Goal: Task Accomplishment & Management: Complete application form

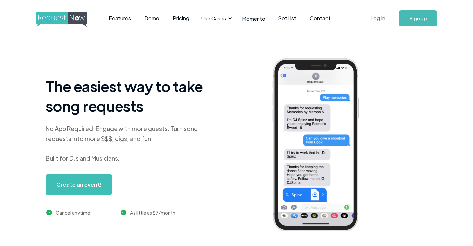
click at [376, 19] on link "Log In" at bounding box center [378, 18] width 28 height 23
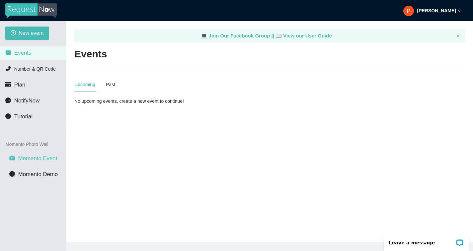
click at [33, 161] on span "Momento Event" at bounding box center [37, 158] width 39 height 6
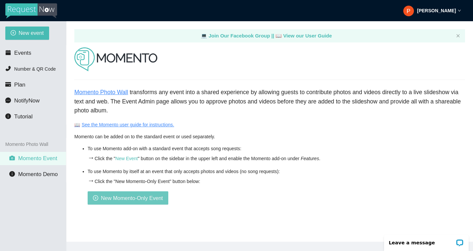
click at [136, 200] on span "New Momento-Only Event" at bounding box center [132, 198] width 62 height 8
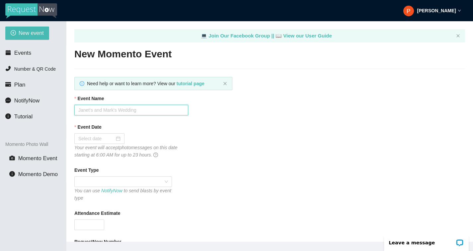
click at [114, 113] on input "Event Name" at bounding box center [131, 110] width 114 height 11
type input "[PERSON_NAME] & [PERSON_NAME]'s Wedding"
click at [96, 142] on input "Event Date" at bounding box center [96, 138] width 36 height 7
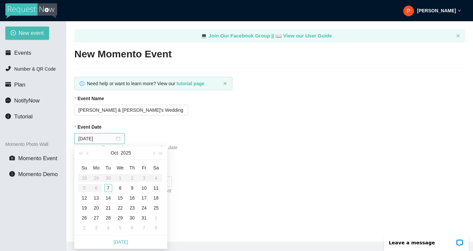
type input "[DATE]"
click at [157, 189] on div "11" at bounding box center [156, 188] width 8 height 8
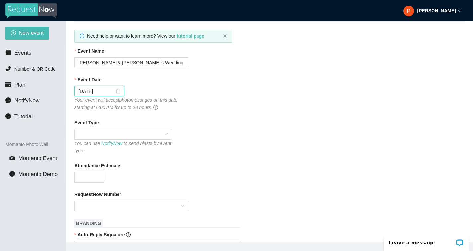
scroll to position [50, 0]
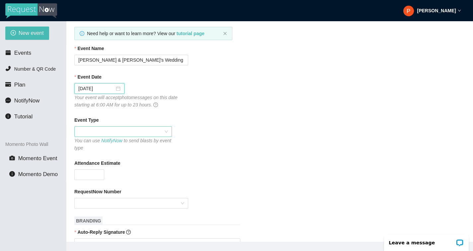
click at [112, 132] on span at bounding box center [123, 132] width 90 height 10
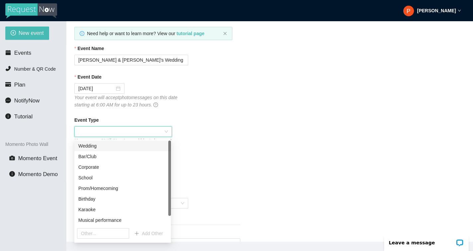
click at [107, 147] on div "Wedding" at bounding box center [122, 145] width 89 height 7
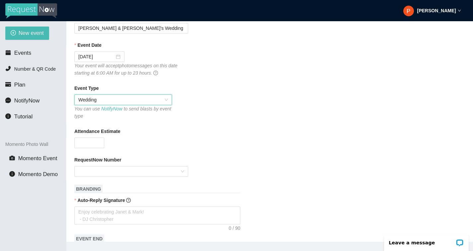
scroll to position [103, 0]
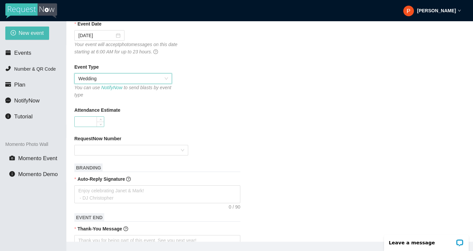
click at [89, 124] on input "Attendance Estimate" at bounding box center [89, 122] width 29 height 10
type input "100"
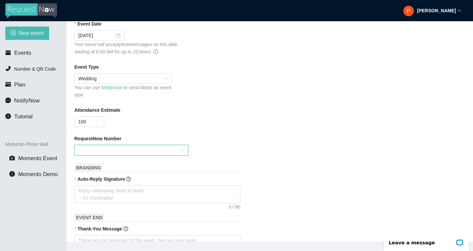
click at [102, 152] on input "RequestNow Number" at bounding box center [128, 150] width 101 height 10
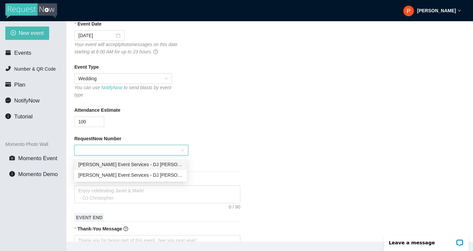
click at [116, 164] on div "[PERSON_NAME] Event Services - DJ [PERSON_NAME]'s number - [PHONE_NUMBER]" at bounding box center [130, 164] width 105 height 7
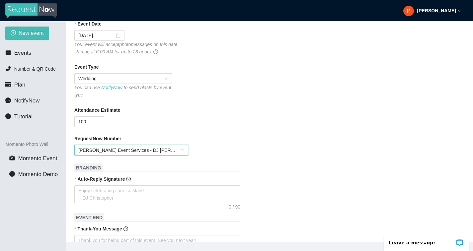
click at [131, 154] on span "[PERSON_NAME] Event Services - DJ [PERSON_NAME]'s number - [PHONE_NUMBER]" at bounding box center [131, 150] width 106 height 10
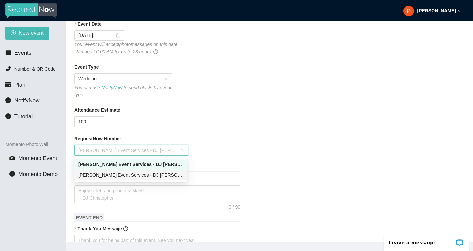
click at [138, 176] on div "[PERSON_NAME] Event Services - DJ Phyre's number - [PHONE_NUMBER]" at bounding box center [130, 175] width 105 height 7
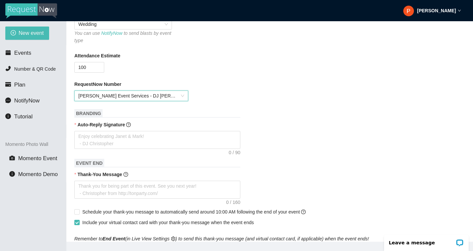
scroll to position [159, 0]
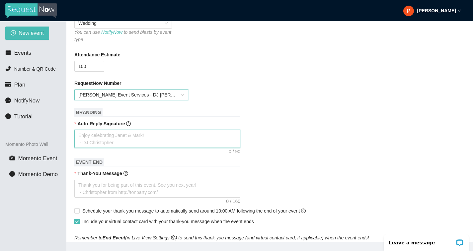
click at [126, 140] on textarea "Auto-Reply Signature" at bounding box center [157, 139] width 166 height 18
type textarea "E"
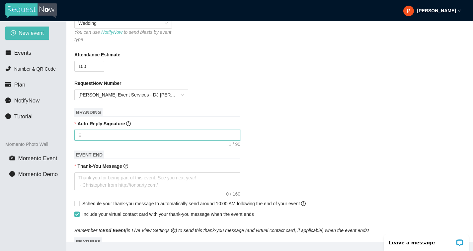
type textarea "En"
type textarea "Enj"
type textarea "Enjo"
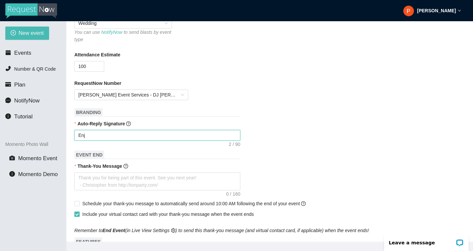
type textarea "Enjo"
type textarea "Enjoy"
type textarea "Enjo"
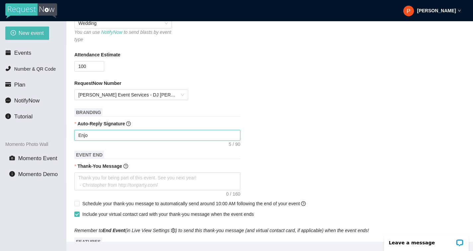
type textarea "Enj"
type textarea "En"
type textarea "E"
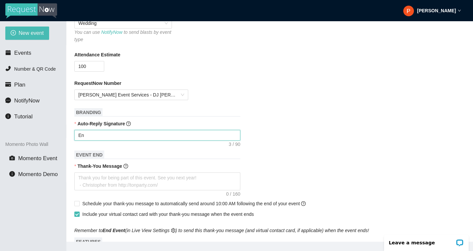
type textarea "E"
type textarea "Enjoy celebrating Janet & Mark! - DJ Christopher"
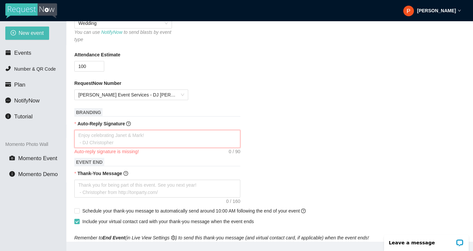
type textarea "W"
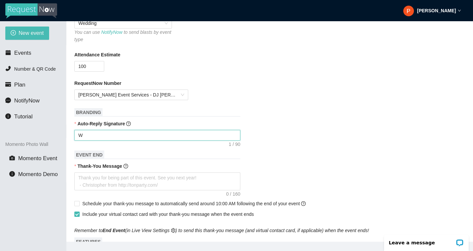
type textarea "We"
type textarea "We h"
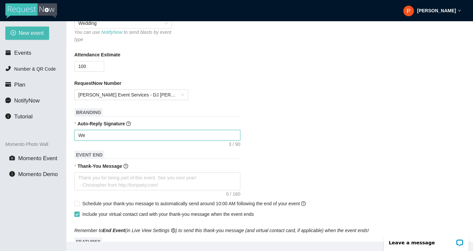
type textarea "We h"
type textarea "We ho"
type textarea "We hop"
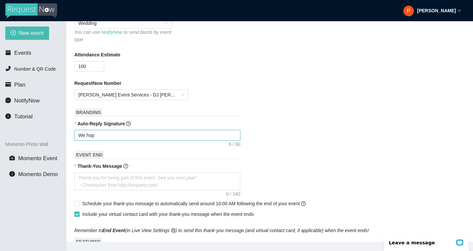
type textarea "We hope"
type textarea "We hop"
type textarea "We ho"
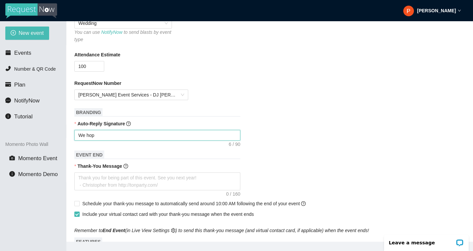
type textarea "We ho"
type textarea "We h"
type textarea "We"
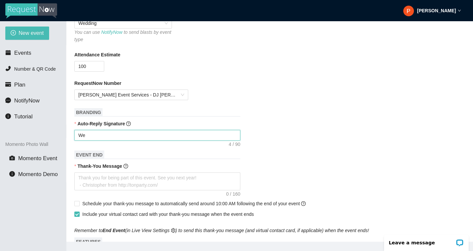
type textarea "We"
type textarea "W"
type textarea "Enjoy celebrating Janet & Mark! - DJ Christopher"
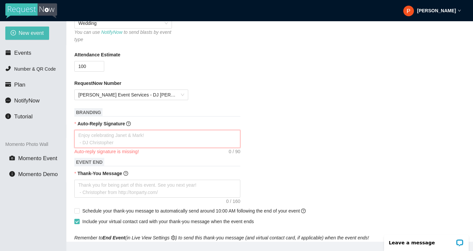
type textarea "E"
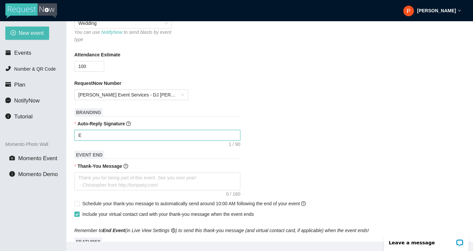
type textarea "En"
type textarea "Enj"
type textarea "Enjo"
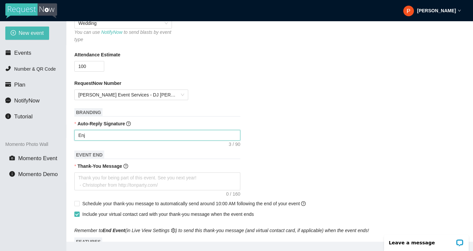
type textarea "Enjo"
type textarea "Enjoy"
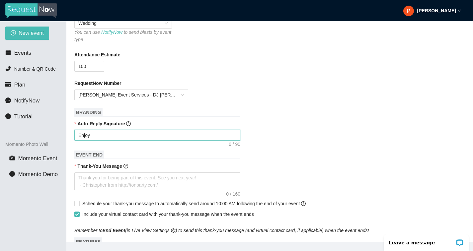
type textarea "Enjoy c"
type textarea "Enjoy ce"
type textarea "Enjoy cel"
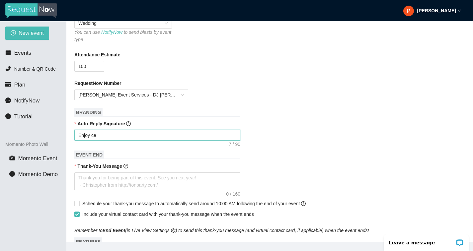
type textarea "Enjoy cel"
type textarea "Enjoy celb"
type textarea "Enjoy celbe"
type textarea "Enjoy celber"
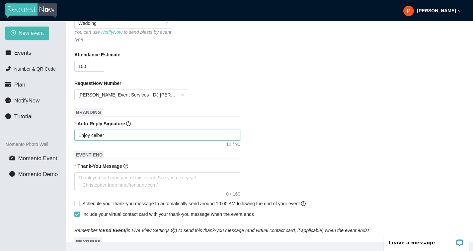
type textarea "Enjoy celbe"
type textarea "Enjoy celb"
type textarea "Enjoy cel"
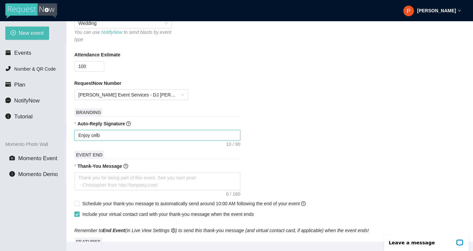
type textarea "Enjoy cel"
type textarea "Enjoy ce"
type textarea "Enjoy cee"
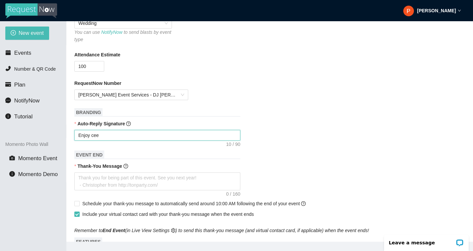
type textarea "Enjoy ceeb"
type textarea "Enjoy cee"
type textarea "Enjoy ce"
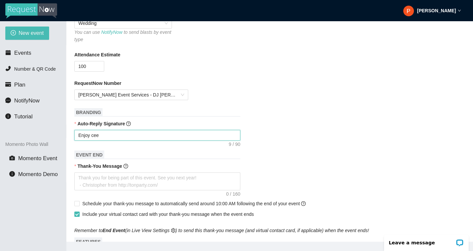
type textarea "Enjoy ce"
type textarea "Enjoy cel"
type textarea "Enjoy cele"
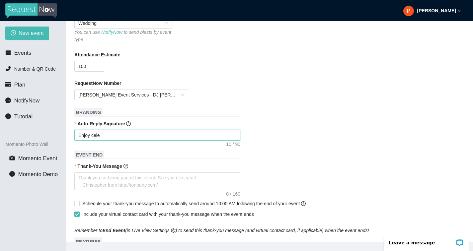
type textarea "Enjoy celeb"
type textarea "Enjoy celebr"
type textarea "Enjoy celebra"
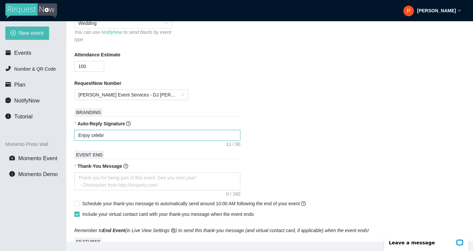
type textarea "Enjoy celebra"
type textarea "Enjoy celebrat"
type textarea "Enjoy celebrati"
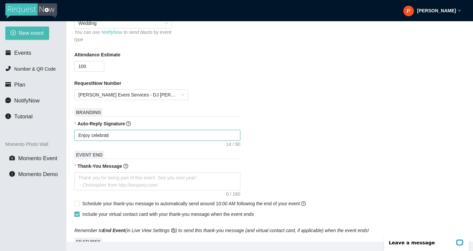
type textarea "Enjoy celebratin"
type textarea "Enjoy celebrating"
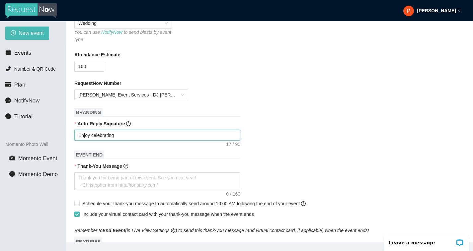
type textarea "Enjoy celebrating"
type textarea "Enjoy celebrating A"
type textarea "Enjoy celebrating Al"
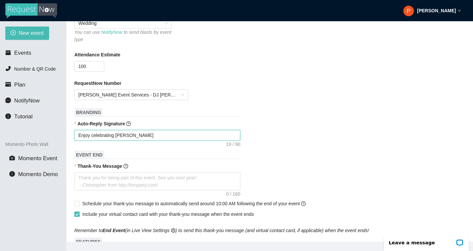
type textarea "Enjoy celebrating Ale"
type textarea "Enjoy celebrating Alex"
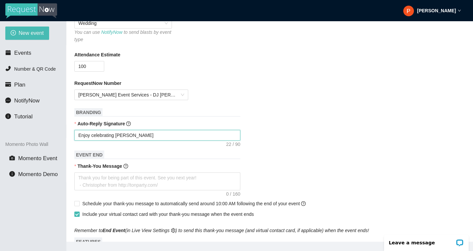
type textarea "Enjoy celebrating Alex"
type textarea "Enjoy celebrating Alex a"
type textarea "Enjoy celebrating Alex an"
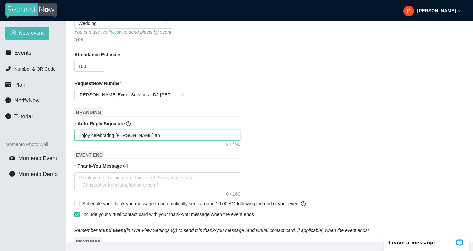
type textarea "Enjoy celebrating Alex and"
type textarea "Enjoy celebrating Alex and S"
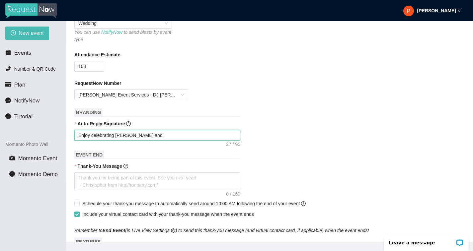
type textarea "Enjoy celebrating Alex and S"
type textarea "Enjoy celebrating Alex and Sa"
type textarea "Enjoy celebrating Alex and Sar"
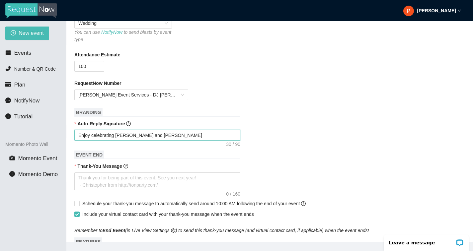
type textarea "Enjoy celebrating Alex and Sara"
type textarea "Enjoy celebrating Alex and Sarah"
type textarea "Enjoy celebrating Alex and Sarahs"
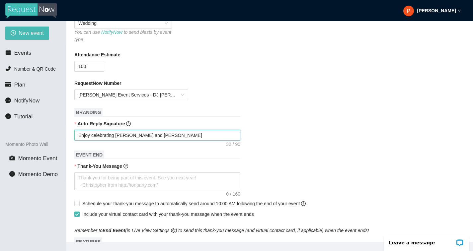
type textarea "Enjoy celebrating Alex and Sarahs"
type textarea "Enjoy celebrating Alex and Sarah"
type textarea "Enjoy celebrating Alex and Sarah'"
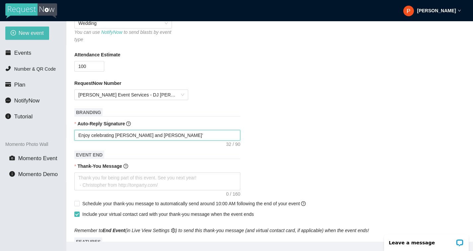
type textarea "Enjoy celebrating Alex and Sarah's"
type textarea "Enjoy celebrating Alex and Sarah's W"
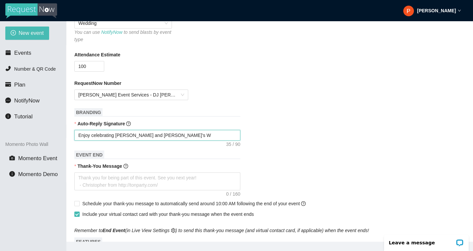
type textarea "Enjoy celebrating Alex and Sarah's We"
type textarea "Enjoy celebrating Alex and Sarah's Wed"
type textarea "Enjoy celebrating Alex and Sarah's Wedd"
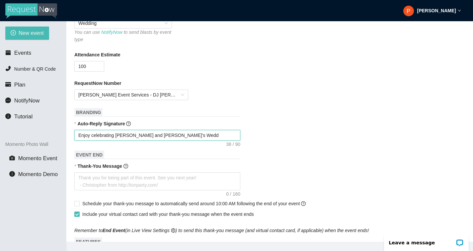
type textarea "Enjoy celebrating Alex and Sarah's Weddi"
type textarea "Enjoy celebrating Alex and Sarah's Weddin"
type textarea "Enjoy celebrating Alex and Sarah's Wedding"
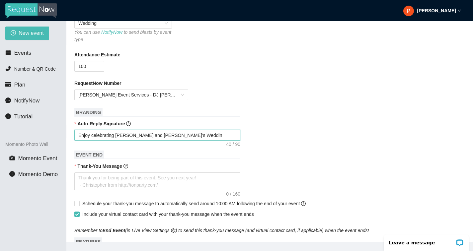
type textarea "Enjoy celebrating Alex and Sarah's Wedding"
type textarea "Enjoy celebrating Alex and Sarah's Wedding C"
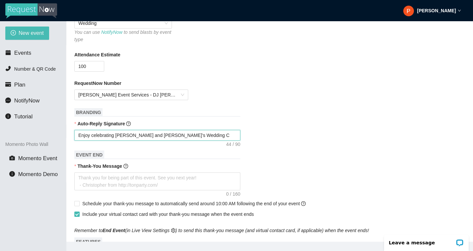
type textarea "Enjoy celebrating Alex and Sarah's Wedding Ce"
type textarea "Enjoy celebrating Alex and Sarah's Wedding Cel"
type textarea "Enjoy celebrating Alex and Sarah's Wedding Cele"
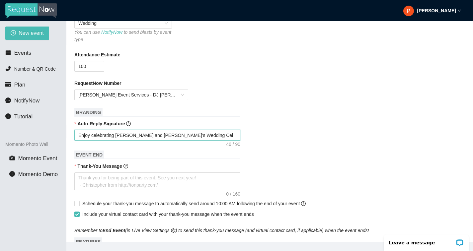
type textarea "Enjoy celebrating Alex and Sarah's Wedding Cele"
type textarea "Enjoy celebrating Alex and Sarah's Wedding Celeb"
type textarea "Enjoy celebrating Alex and Sarah's Wedding Celebr"
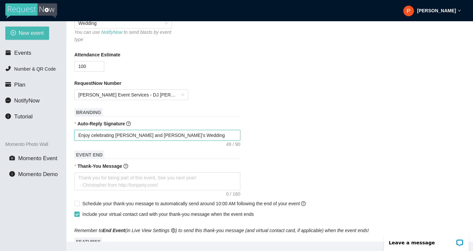
type textarea "Enjoy celebrating Alex and Sarah's Wedding Celebra"
type textarea "Enjoy celebrating Alex and Sarah's Wedding Celebrat"
type textarea "Enjoy celebrating Alex and Sarah's Wedding Celebrati"
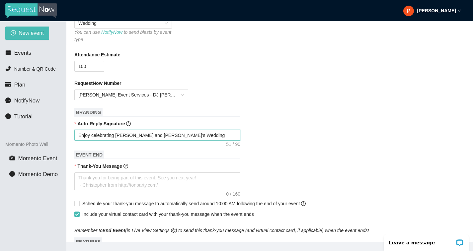
type textarea "Enjoy celebrating Alex and Sarah's Wedding Celebrati"
type textarea "Enjoy celebrating Alex and Sarah's Wedding Celebratio"
type textarea "Enjoy celebrating Alex and Sarah's Wedding Celebration"
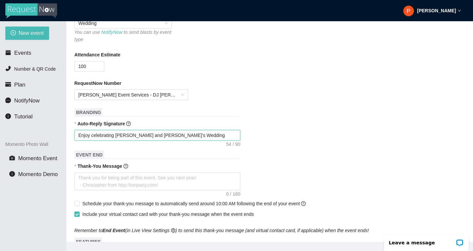
type textarea "Enjoy celebrating Alex and Sarah's Wedding Celebration."
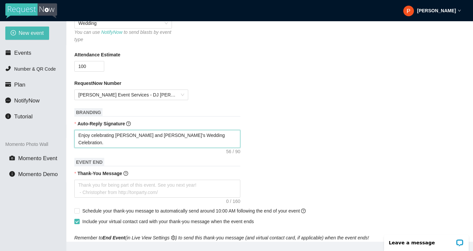
type textarea "Enjoy celebrating Alex and Sarah's Wedding Celebration. -"
type textarea "Enjoy celebrating Alex and Sarah's Wedding Celebration. -J"
type textarea "Enjoy celebrating Alex and Sarah's Wedding Celebration. -Jo"
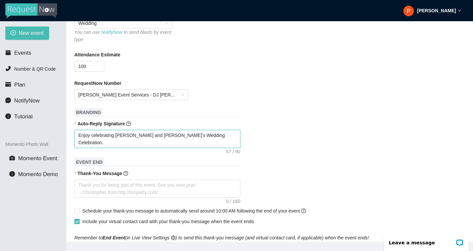
type textarea "Enjoy celebrating Alex and Sarah's Wedding Celebration. -Jo"
type textarea "Enjoy celebrating Alex and Sarah's Wedding Celebration. -Jos"
type textarea "Enjoy celebrating Alex and Sarah's Wedding Celebration. -Josh"
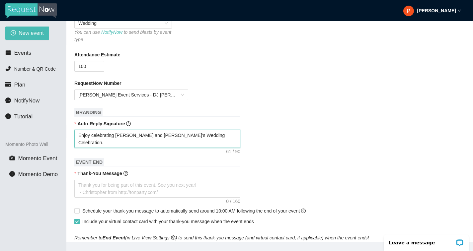
type textarea "Enjoy celebrating Alex and Sarah's Wedding Celebration. -Josh"
type textarea "Enjoy celebrating Alex and Sarah's Wedding Celebration. -Josh ("
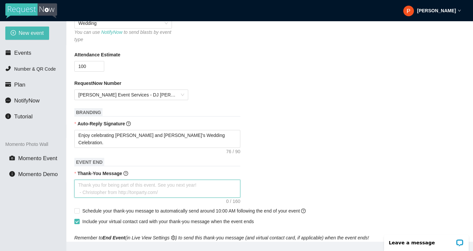
click at [111, 189] on textarea "Thank-You Message" at bounding box center [157, 189] width 166 height 18
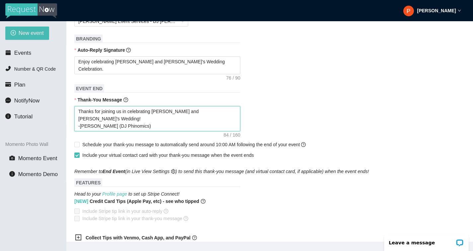
scroll to position [213, 0]
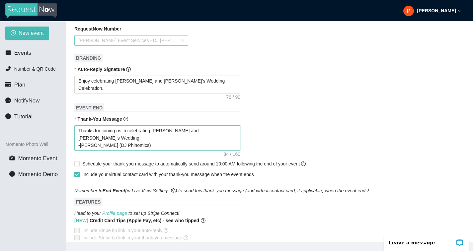
click at [152, 40] on span "[PERSON_NAME] Event Services - DJ Phyre's number - [PHONE_NUMBER]" at bounding box center [131, 41] width 106 height 10
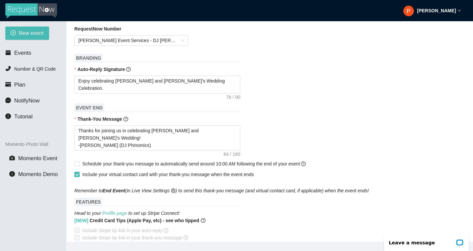
drag, startPoint x: 73, startPoint y: 66, endPoint x: 123, endPoint y: 65, distance: 49.8
click at [123, 65] on main "💻 Join Our Facebook Group || 📖 View our User Guide New Momento Event Need help …" at bounding box center [269, 131] width 407 height 221
drag, startPoint x: 73, startPoint y: 42, endPoint x: 180, endPoint y: 40, distance: 106.9
click at [180, 40] on main "💻 Join Our Facebook Group || 📖 View our User Guide New Momento Event Need help …" at bounding box center [269, 131] width 407 height 221
drag, startPoint x: 199, startPoint y: 44, endPoint x: 98, endPoint y: 36, distance: 101.0
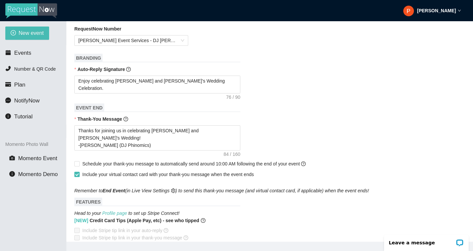
click at [98, 36] on div "RequestNow Number Peffers Event Services - DJ Phyre's number - (831) 318-1892" at bounding box center [269, 35] width 391 height 21
drag, startPoint x: 72, startPoint y: 29, endPoint x: 197, endPoint y: 64, distance: 130.2
click at [197, 64] on main "💻 Join Our Facebook Group || 📖 View our User Guide New Momento Event Need help …" at bounding box center [269, 131] width 407 height 221
copy span "BRANDING"
click at [174, 43] on span "[PERSON_NAME] Event Services - DJ Phyre's number - [PHONE_NUMBER]" at bounding box center [131, 41] width 106 height 10
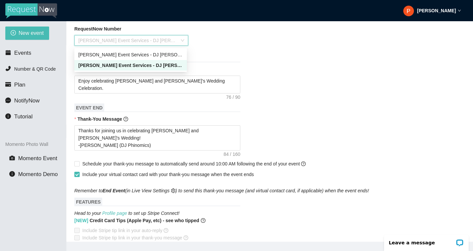
click at [162, 64] on div "[PERSON_NAME] Event Services - DJ Phyre's number - [PHONE_NUMBER]" at bounding box center [130, 65] width 105 height 7
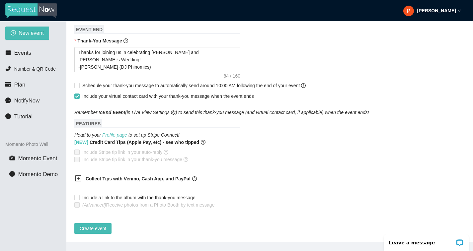
scroll to position [297, 0]
click at [80, 175] on icon "plus-square" at bounding box center [78, 178] width 7 height 7
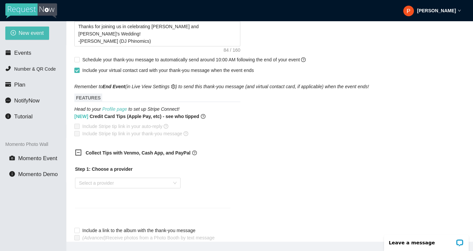
scroll to position [325, 0]
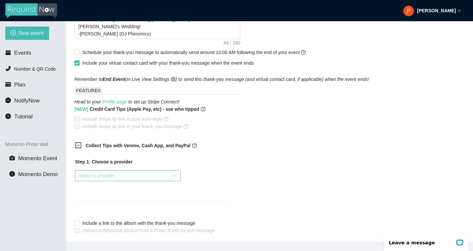
click at [146, 175] on input "search" at bounding box center [125, 176] width 93 height 10
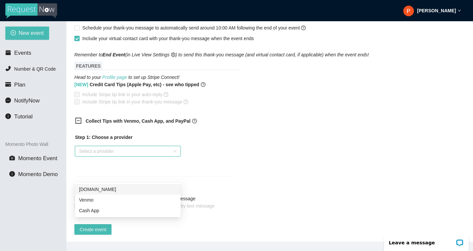
scroll to position [356, 0]
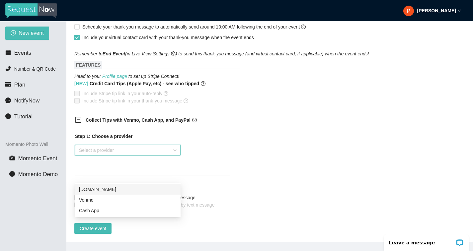
click at [212, 138] on div "Step 1: Choose a provider Select a provider" at bounding box center [152, 150] width 155 height 35
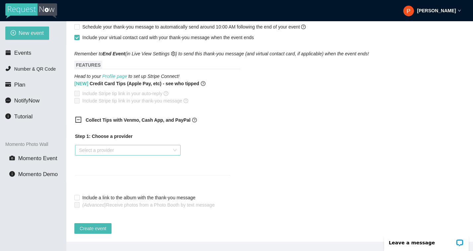
click at [102, 145] on input "search" at bounding box center [125, 150] width 93 height 10
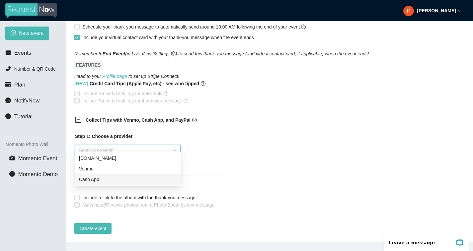
click at [94, 181] on div "Cash App" at bounding box center [128, 179] width 98 height 7
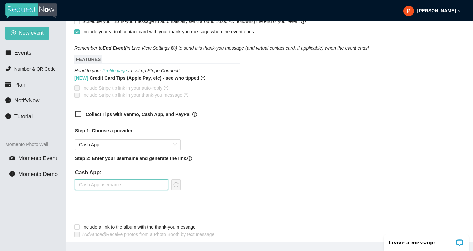
click at [116, 186] on input "text" at bounding box center [121, 185] width 93 height 11
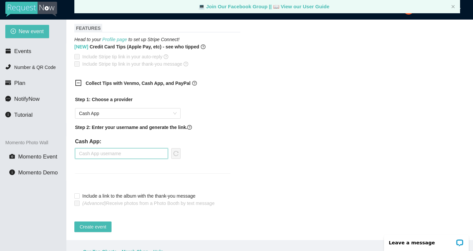
scroll to position [0, 0]
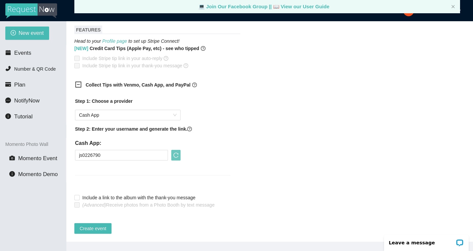
click at [175, 153] on button "button" at bounding box center [175, 155] width 9 height 11
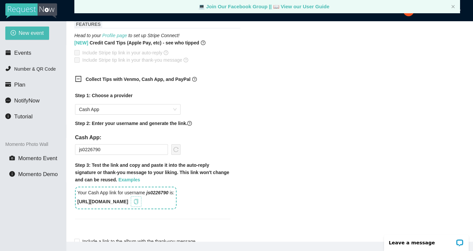
click at [139, 203] on icon "copy" at bounding box center [135, 201] width 5 height 5
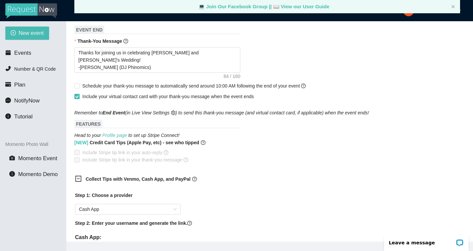
scroll to position [289, 0]
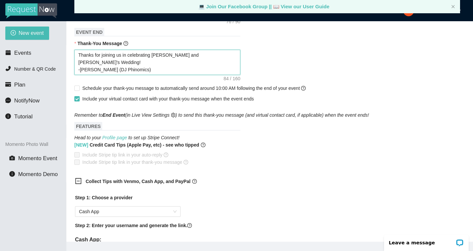
click at [118, 73] on textarea "Thanks for joining us in celebrating Alex and Sarah's Wedding! -Josh (DJ Phinom…" at bounding box center [157, 62] width 166 height 25
paste textarea "https://songtips.me/z5WKz"
click at [240, 175] on div "Collect Tips with Venmo, Cash App, and PayPal Step 1: Choose a provider Cash Ap…" at bounding box center [269, 254] width 391 height 160
click at [98, 72] on textarea "Thanks for joining us in celebrating [PERSON_NAME] and [PERSON_NAME]'s Wedding!…" at bounding box center [157, 62] width 166 height 25
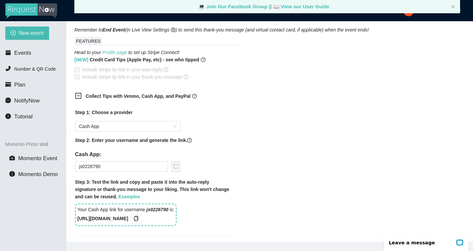
scroll to position [441, 0]
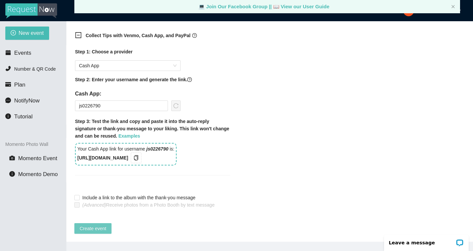
click at [96, 225] on span "Create event" at bounding box center [93, 228] width 27 height 7
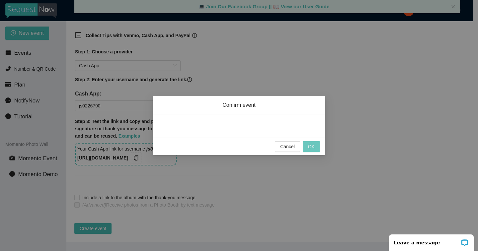
click at [316, 144] on button "OK" at bounding box center [311, 146] width 17 height 11
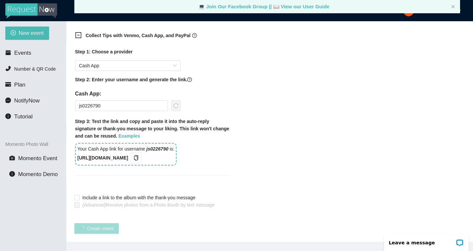
scroll to position [86, 0]
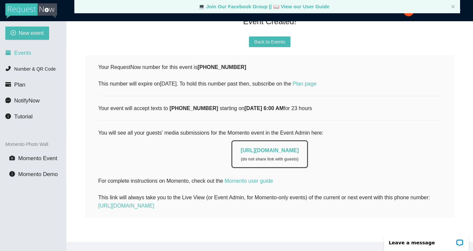
click at [30, 54] on span "Events" at bounding box center [22, 53] width 17 height 6
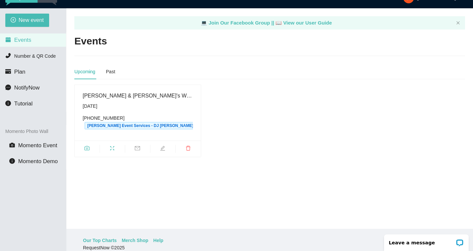
scroll to position [19, 0]
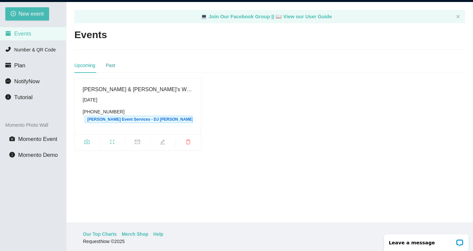
click at [112, 69] on div "Past" at bounding box center [110, 65] width 9 height 7
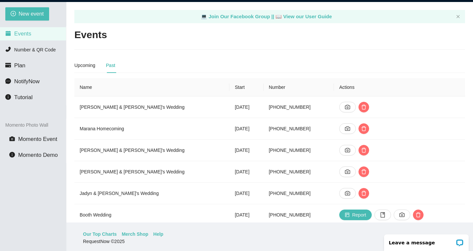
scroll to position [38, 0]
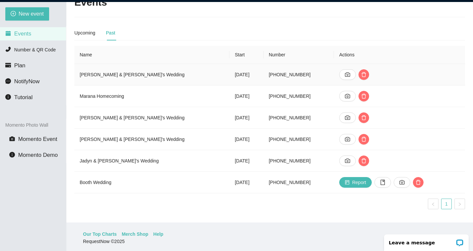
click at [132, 71] on td "Corey & Giselle's Wedding" at bounding box center [151, 75] width 155 height 22
click at [339, 69] on button "button" at bounding box center [347, 74] width 17 height 11
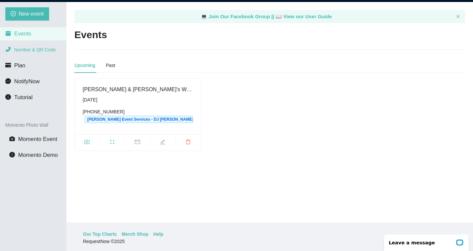
click at [51, 53] on li "Number & QR Code" at bounding box center [33, 49] width 66 height 13
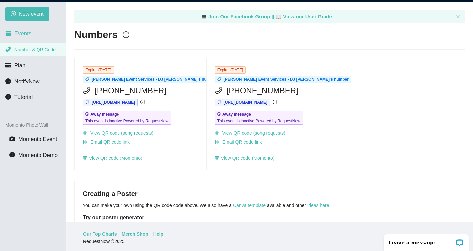
click at [36, 35] on li "Events" at bounding box center [33, 33] width 66 height 13
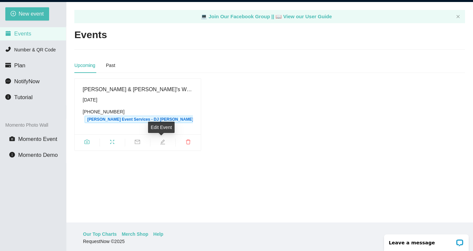
click at [163, 142] on icon "edit" at bounding box center [162, 141] width 5 height 5
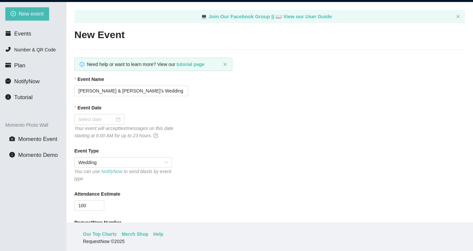
type textarea "[URL][DOMAIN_NAME]"
type input "[DATE]"
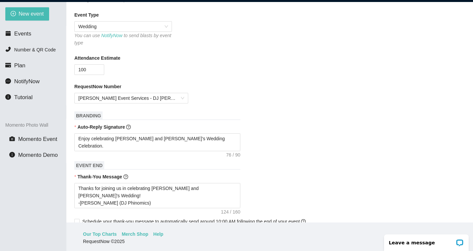
scroll to position [143, 0]
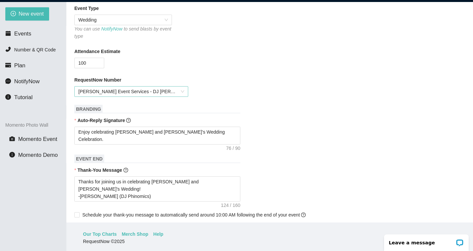
click at [175, 95] on span "[PERSON_NAME] Event Services - DJ Phyre's number - [PHONE_NUMBER]" at bounding box center [131, 92] width 106 height 10
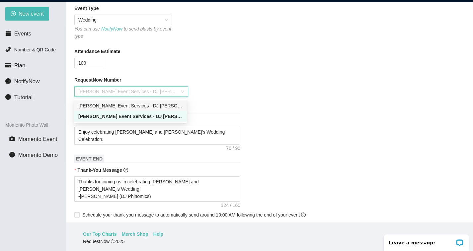
click at [171, 106] on div "[PERSON_NAME] Event Services - DJ [PERSON_NAME]'s number - [PHONE_NUMBER]" at bounding box center [130, 105] width 105 height 7
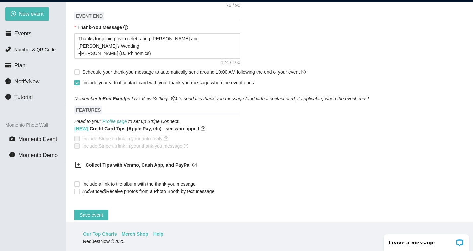
scroll to position [297, 0]
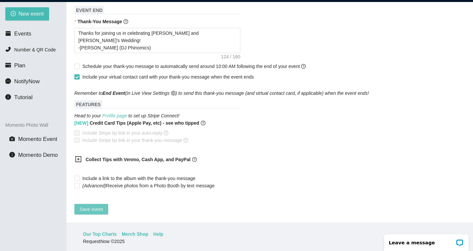
click at [92, 206] on span "Save event" at bounding box center [91, 209] width 23 height 7
click at [33, 34] on li "Events" at bounding box center [33, 33] width 66 height 13
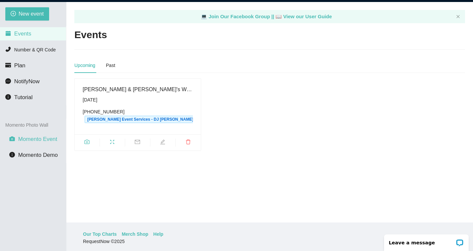
click at [34, 141] on span "Momento Event" at bounding box center [37, 139] width 39 height 6
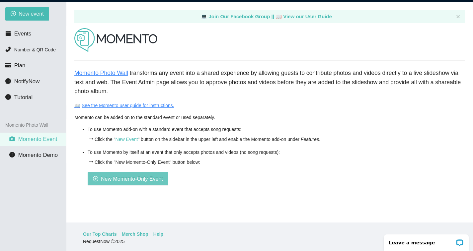
click at [121, 181] on span "New Momento-Only Event" at bounding box center [132, 179] width 62 height 8
type textarea "Thanks for joining us in celebrating [PERSON_NAME] and [PERSON_NAME]'s Wedding!…"
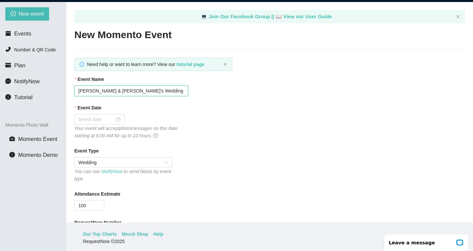
drag, startPoint x: 143, startPoint y: 93, endPoint x: 56, endPoint y: 85, distance: 88.0
click at [74, 86] on input "[PERSON_NAME] & [PERSON_NAME]'s Wedding" at bounding box center [131, 91] width 114 height 11
type input "[PERSON_NAME] Wedding"
click at [121, 122] on div at bounding box center [99, 119] width 42 height 7
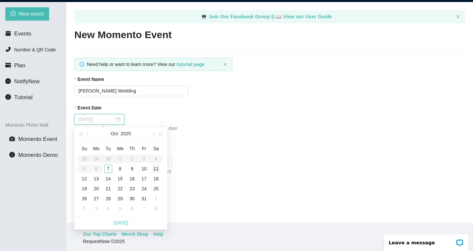
type input "[DATE]"
click at [156, 171] on div "11" at bounding box center [156, 169] width 8 height 8
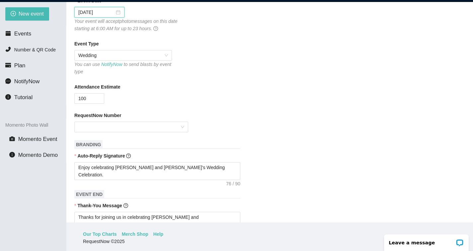
scroll to position [110, 0]
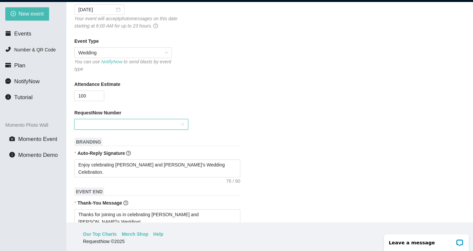
click at [105, 121] on input "RequestNow Number" at bounding box center [128, 125] width 101 height 10
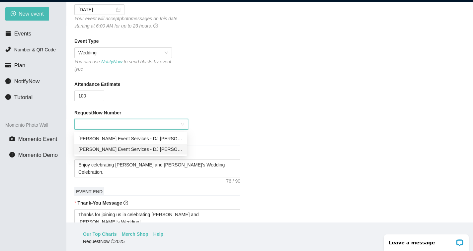
click at [111, 148] on div "[PERSON_NAME] Event Services - DJ Phyre's number - [PHONE_NUMBER]" at bounding box center [130, 149] width 105 height 7
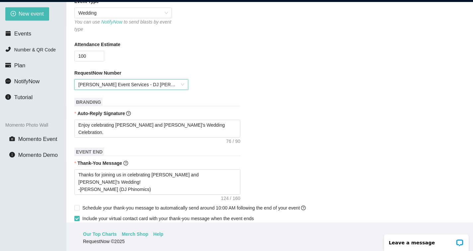
scroll to position [183, 0]
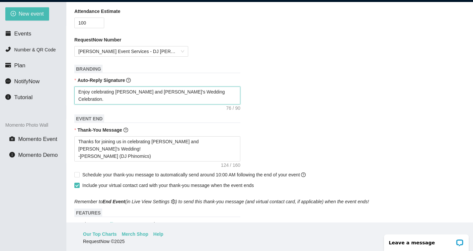
drag, startPoint x: 117, startPoint y: 93, endPoint x: 150, endPoint y: 90, distance: 33.7
click at [150, 90] on textarea "Enjoy celebrating [PERSON_NAME] and [PERSON_NAME]'s Wedding Celebration. -[PERS…" at bounding box center [157, 96] width 166 height 18
type textarea "Enjoy celebrating Ts Wedding Celebration. -[PERSON_NAME] (DJ Phinomics)"
type textarea "Enjoy celebrating Ths Wedding Celebration. -[PERSON_NAME] (DJ Phinomics)"
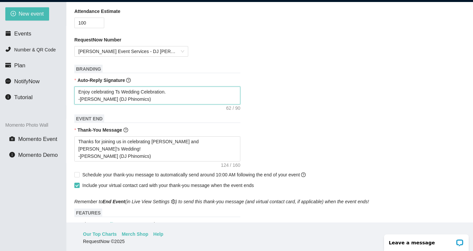
type textarea "Enjoy celebrating Ths Wedding Celebration. -[PERSON_NAME] (DJ Phinomics)"
type textarea "Enjoy celebrating Thes Wedding Celebration. -[PERSON_NAME] (DJ Phinomics)"
type textarea "Enjoy celebrating The s Wedding Celebration. -[PERSON_NAME] (DJ Phinomics)"
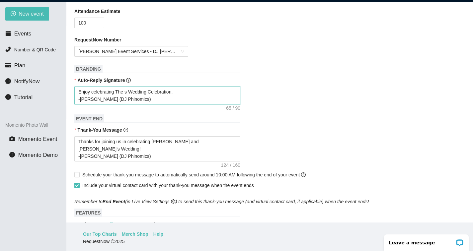
type textarea "Enjoy celebrating The Bs Wedding Celebration. -[PERSON_NAME] (DJ Phinomics)"
type textarea "Enjoy celebrating The Bes Wedding Celebration. -[PERSON_NAME] (DJ Phinomics)"
type textarea "Enjoy celebrating The Bets Wedding Celebration. -[PERSON_NAME] (DJ Phinomics)"
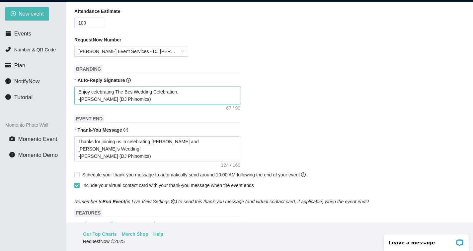
type textarea "Enjoy celebrating The Bets Wedding Celebration. -[PERSON_NAME] (DJ Phinomics)"
type textarea "Enjoy celebrating The Beths Wedding Celebration. -[PERSON_NAME] (DJ Phinomics)"
type textarea "Enjoy celebrating The Bethas Wedding Celebration. -[PERSON_NAME] (DJ Phinomics)"
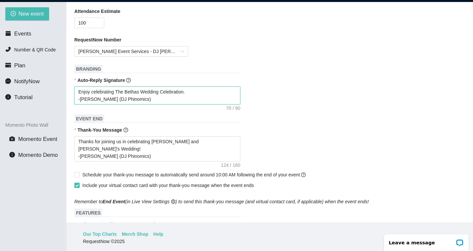
type textarea "Enjoy celebrating The Bethars Wedding Celebration. -[PERSON_NAME] (DJ Phinomics)"
type textarea "Enjoy celebrating The [PERSON_NAME] Wedding Celebration. -[PERSON_NAME] (DJ Phi…"
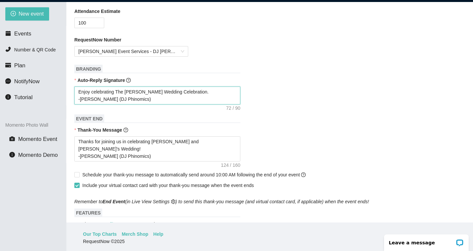
type textarea "Enjoy celebrating The [PERSON_NAME] Wedding Celebration. -[PERSON_NAME] (DJ Phi…"
click at [87, 101] on textarea "Enjoy celebrating The [PERSON_NAME] Wedding Celebration. -[PERSON_NAME] (DJ Phi…" at bounding box center [157, 96] width 166 height 18
type textarea "Enjoy celebrating The [PERSON_NAME] Wedding Celebration. -P (DJ Phinomics)"
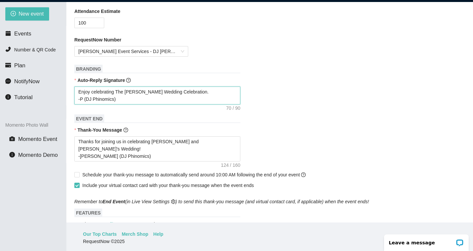
type textarea "Enjoy celebrating The [PERSON_NAME] Wedding Celebration. -Ph (DJ Phinomics)"
type textarea "Enjoy celebrating The [PERSON_NAME] Wedding Celebration. -Phi (DJ Phinomics)"
type textarea "Enjoy celebrating The [PERSON_NAME] Wedding Celebration. -Phil (DJ Phinomics)"
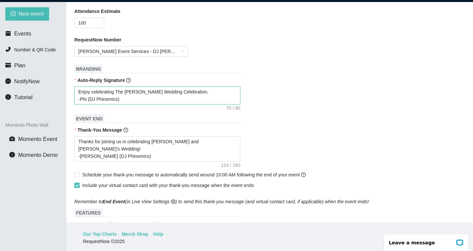
type textarea "Enjoy celebrating The [PERSON_NAME] Wedding Celebration. -Phil (DJ Phinomics)"
type textarea "Enjoy celebrating The [PERSON_NAME] Wedding Celebration. -Phil (P)"
type textarea "Enjoy celebrating The [PERSON_NAME] Wedding Celebration. -Phil (Pe)"
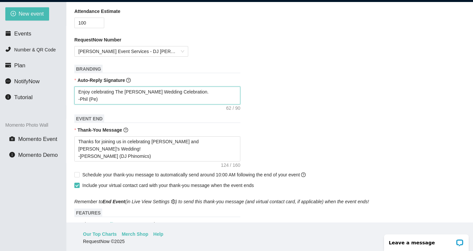
type textarea "Enjoy celebrating The [PERSON_NAME] Wedding Celebration. -Phil (Pef)"
type textarea "Enjoy celebrating The [PERSON_NAME] Wedding Celebration. -Phil (Peff)"
type textarea "Enjoy celebrating The [PERSON_NAME] Wedding Celebration. -Phil (Peffe)"
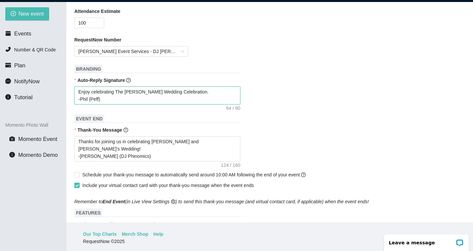
type textarea "Enjoy celebrating The [PERSON_NAME] Wedding Celebration. -Phil (Peffe)"
type textarea "Enjoy celebrating The [PERSON_NAME] Wedding Celebration. -Phil ([PERSON_NAME])"
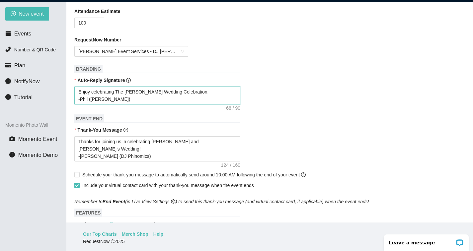
type textarea "Enjoy celebrating The [PERSON_NAME] Wedding Celebration. -Phil ([PERSON_NAME] )"
type textarea "Enjoy celebrating The [PERSON_NAME] Wedding Celebration. -Phil ([PERSON_NAME] E)"
type textarea "Enjoy celebrating The [PERSON_NAME] Wedding Celebration. -Phil ([PERSON_NAME])"
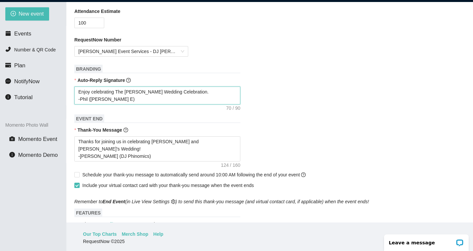
type textarea "Enjoy celebrating The [PERSON_NAME] Wedding Celebration. -Phil ([PERSON_NAME])"
type textarea "Enjoy celebrating The [PERSON_NAME] Wedding Celebration. -[PERSON_NAME] ([PERSO…"
type textarea "Enjoy celebrating The [PERSON_NAME] Wedding Celebration. -Phil ([PERSON_NAME] E…"
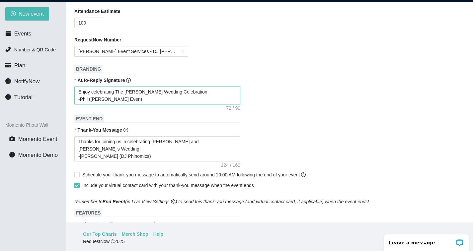
type textarea "Enjoy celebrating The [PERSON_NAME] Wedding Celebration. -[PERSON_NAME] ([PERSO…"
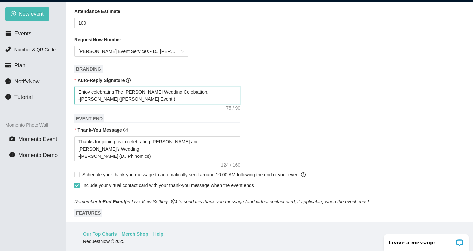
type textarea "Enjoy celebrating The [PERSON_NAME] Wedding Celebration. -[PERSON_NAME] ([PERSO…"
type textarea "Enjoy celebrating The [PERSON_NAME] Wedding Celebration. -Phil ([PERSON_NAME] E…"
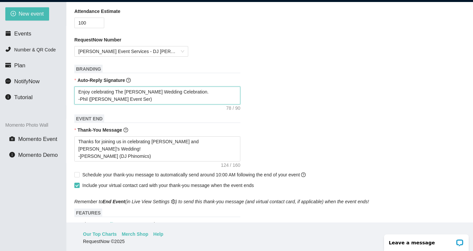
type textarea "Enjoy celebrating The [PERSON_NAME] Wedding Celebration. -Phil ([PERSON_NAME] E…"
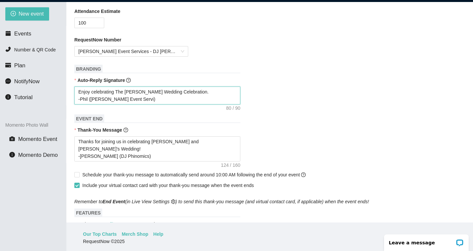
type textarea "Enjoy celebrating The [PERSON_NAME] Wedding Celebration. -Phil ([PERSON_NAME] E…"
type textarea "Enjoy celebrating The [PERSON_NAME] Wedding Celebration. -[PERSON_NAME] ([PERSO…"
type textarea "Enjoy celebrating The [PERSON_NAME] Wedding Celebration. -Phil ([PERSON_NAME] E…"
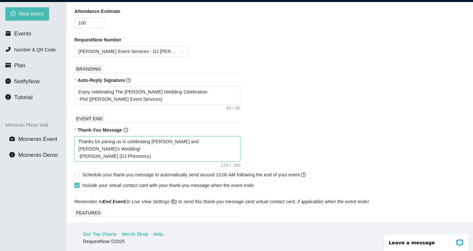
drag, startPoint x: 154, startPoint y: 141, endPoint x: 192, endPoint y: 140, distance: 37.2
click at [192, 140] on textarea "Thanks for joining us in celebrating [PERSON_NAME] and [PERSON_NAME]'s Wedding!…" at bounding box center [157, 148] width 166 height 25
type textarea "Thanks for joining us in celebrating TWedding! -[PERSON_NAME] (DJ Phinomics) Ti…"
type textarea "Thanks for joining us in celebrating ThWedding! -[PERSON_NAME] (DJ Phinomics) T…"
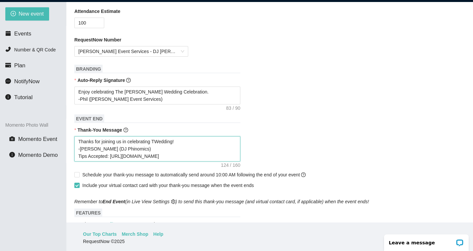
type textarea "Thanks for joining us in celebrating ThWedding! -[PERSON_NAME] (DJ Phinomics) T…"
type textarea "Thanks for joining us in celebrating TheWedding! -[PERSON_NAME] (DJ Phinomics) …"
type textarea "Thanks for joining us in celebrating The Wedding! -[PERSON_NAME] (DJ Phinomics)…"
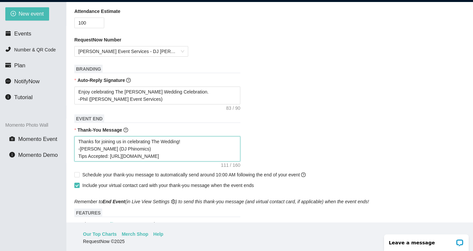
type textarea "Thanks for joining us in celebrating The BWedding! -[PERSON_NAME] (DJ Phinomics…"
type textarea "Thanks for joining us in celebrating The BeWedding! -[PERSON_NAME] (DJ Phinomic…"
type textarea "Thanks for joining us in celebrating The BetWedding! -[PERSON_NAME] (DJ Phinomi…"
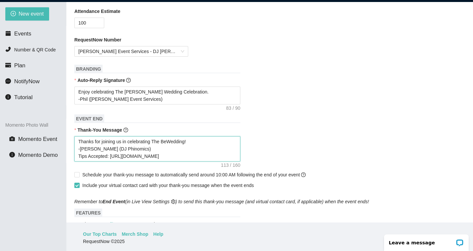
type textarea "Thanks for joining us in celebrating The BetWedding! -[PERSON_NAME] (DJ Phinomi…"
type textarea "Thanks for joining us in celebrating The [DEMOGRAPHIC_DATA]! -[PERSON_NAME] (DJ…"
type textarea "Thanks for joining us in celebrating The BethaWedding! -[PERSON_NAME] (DJ Phino…"
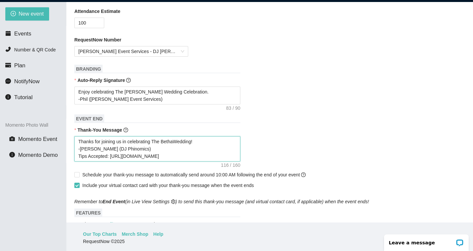
type textarea "Thanks for joining us in celebrating The [DEMOGRAPHIC_DATA]! -[PERSON_NAME] (DJ…"
type textarea "Thanks for joining us in celebrating The BethardWedding! -[PERSON_NAME] (DJ Phi…"
type textarea "Thanks for joining us in celebrating The [PERSON_NAME]'Wedding! -[PERSON_NAME] …"
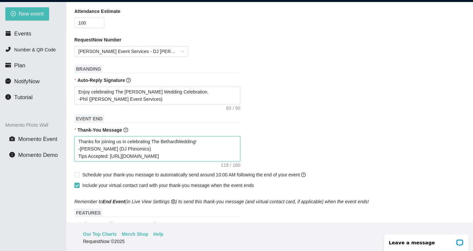
type textarea "Thanks for joining us in celebrating The [PERSON_NAME]'Wedding! -[PERSON_NAME] …"
type textarea "Thanks for joining us in celebrating The [PERSON_NAME]! -[PERSON_NAME] (DJ Phin…"
type textarea "Thanks for joining us in celebrating The [PERSON_NAME] Wedding! -[PERSON_NAME] …"
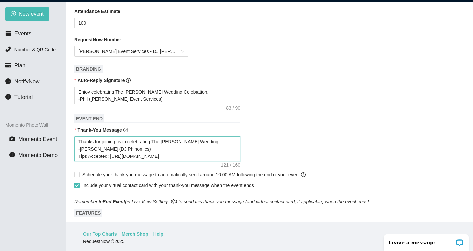
click at [88, 151] on textarea "Thanks for joining us in celebrating The [PERSON_NAME] Wedding! -[PERSON_NAME] …" at bounding box center [157, 148] width 166 height 25
type textarea "Thanks for joining us in celebrating The [PERSON_NAME] Wedding! -P (DJ Phinomic…"
type textarea "Thanks for joining us in celebrating The [PERSON_NAME] Wedding! -Ph (DJ Phinomi…"
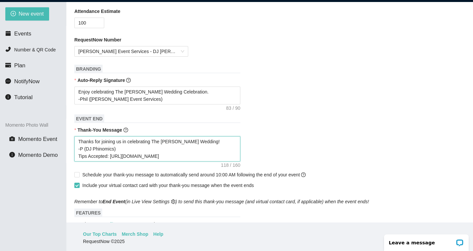
type textarea "Thanks for joining us in celebrating The [PERSON_NAME] Wedding! -Ph (DJ Phinomi…"
type textarea "Thanks for joining us in celebrating The [PERSON_NAME] Wedding! -Phi (DJ Phinom…"
type textarea "Thanks for joining us in celebrating The [PERSON_NAME] Wedding! -Phil (DJ Phino…"
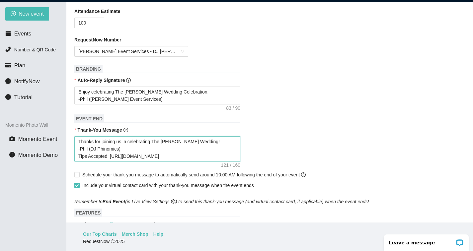
type textarea "Thanks for joining us in celebrating The [PERSON_NAME] Wedding! -[PERSON_NAME] …"
type textarea "Thanks for joining us in celebrating The [PERSON_NAME] Wedding! -Phil (Pef) Tip…"
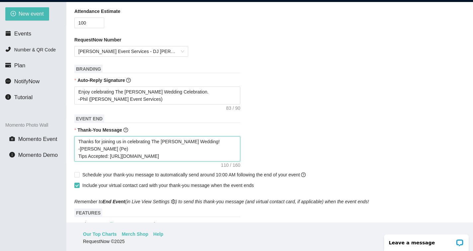
type textarea "Thanks for joining us in celebrating The [PERSON_NAME] Wedding! -Phil (Pef) Tip…"
type textarea "Thanks for joining us in celebrating The [PERSON_NAME] Wedding! -Phil (Peff) Ti…"
type textarea "Thanks for joining us in celebrating The [PERSON_NAME] Wedding! -Phil (Peffe) T…"
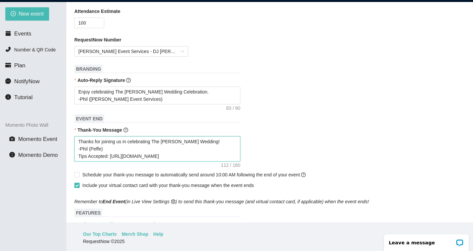
type textarea "Thanks for joining us in celebrating The [PERSON_NAME] Wedding! -Phil ([PERSON_…"
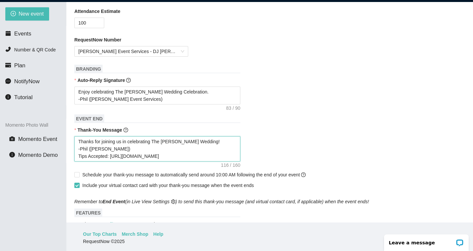
type textarea "Thanks for joining us in celebrating The [PERSON_NAME] Wedding! -Phil ([PERSON_…"
type textarea "Thanks for joining us in celebrating The [PERSON_NAME] Wedding! -[PERSON_NAME] …"
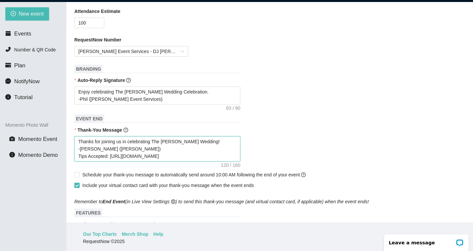
type textarea "Thanks for joining us in celebrating The [PERSON_NAME] Wedding! -Phil ([PERSON_…"
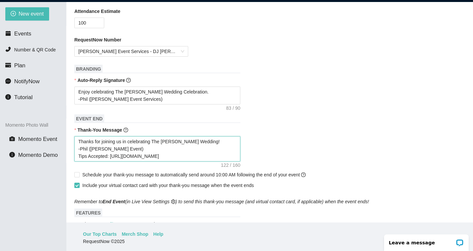
type textarea "Thanks for joining us in celebrating The [PERSON_NAME] Wedding! -Phil ([PERSON_…"
type textarea "Thanks for joining us in celebrating The [PERSON_NAME] Wedding! -[PERSON_NAME] …"
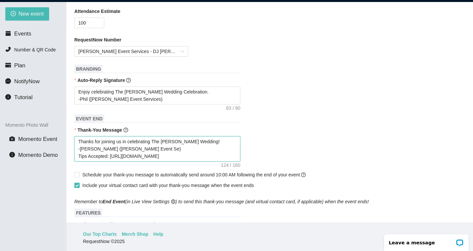
type textarea "Thanks for joining us in celebrating The [PERSON_NAME] Wedding! -Phil ([PERSON_…"
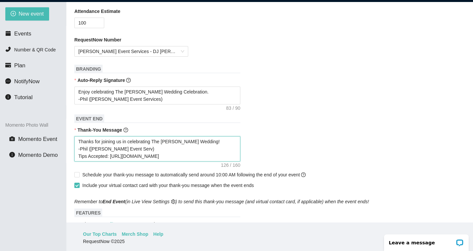
type textarea "Thanks for joining us in celebrating The [PERSON_NAME] Wedding! -Phil ([PERSON_…"
type textarea "Thanks for joining us in celebrating The [PERSON_NAME] Wedding! -[PERSON_NAME] …"
type textarea "Thanks for joining us in celebrating The [PERSON_NAME] Wedding! -Phil ([PERSON_…"
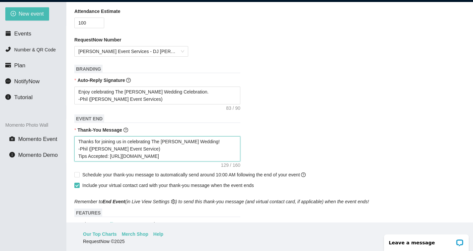
type textarea "Thanks for joining us in celebrating The [PERSON_NAME] Wedding! -[PERSON_NAME] …"
drag, startPoint x: 176, startPoint y: 160, endPoint x: 113, endPoint y: 158, distance: 62.8
click at [113, 158] on textarea "Thanks for joining us in celebrating The [PERSON_NAME] Wedding! -[PERSON_NAME] …" at bounding box center [157, 148] width 166 height 25
type textarea "Thanks for joining us in celebrating The [PERSON_NAME] Wedding! -[PERSON_NAME] …"
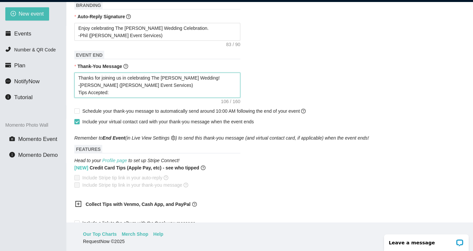
scroll to position [297, 0]
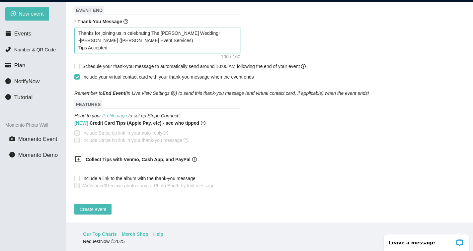
type textarea "Thanks for joining us in celebrating The [PERSON_NAME] Wedding! -[PERSON_NAME] …"
click at [78, 158] on icon "plus-square" at bounding box center [78, 159] width 3 height 3
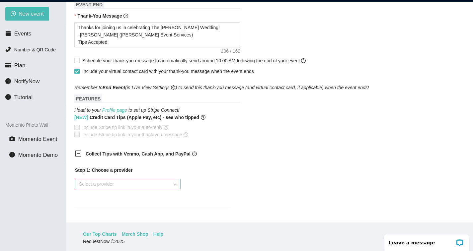
click at [114, 187] on input "search" at bounding box center [125, 184] width 93 height 10
click at [106, 221] on div "Cash App" at bounding box center [128, 219] width 98 height 7
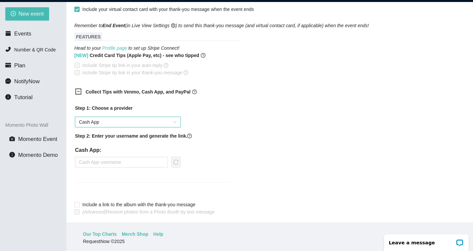
scroll to position [369, 0]
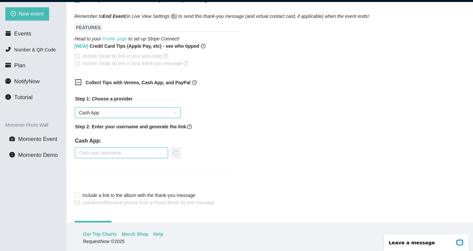
click at [129, 157] on input "text" at bounding box center [121, 153] width 93 height 11
type input "pefferseventservices"
click at [74, 221] on button "Create event" at bounding box center [92, 226] width 37 height 11
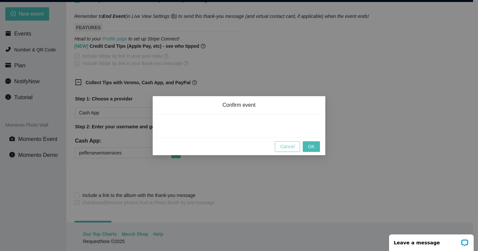
click at [293, 143] on span "Cancel" at bounding box center [287, 146] width 15 height 7
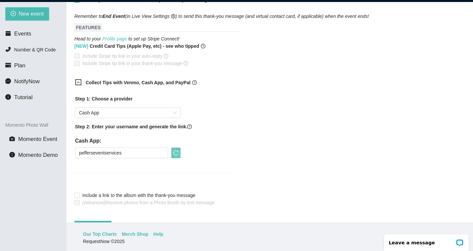
click at [178, 157] on button "button" at bounding box center [175, 153] width 9 height 11
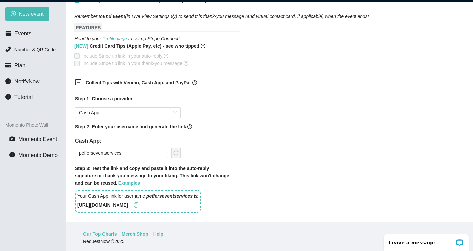
click at [139, 206] on icon "copy" at bounding box center [135, 205] width 5 height 5
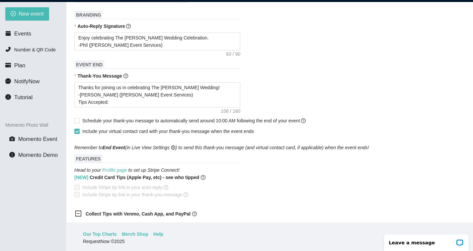
scroll to position [234, 0]
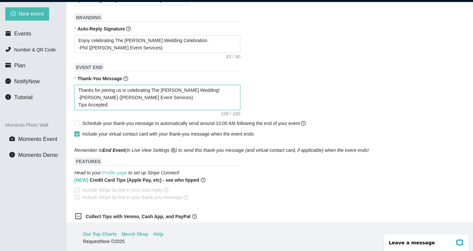
click at [117, 109] on textarea "Thanks for joining us in celebrating The [PERSON_NAME] Wedding! -[PERSON_NAME] …" at bounding box center [157, 97] width 166 height 25
paste textarea "[URL][DOMAIN_NAME]"
type textarea "Thanks for joining us in celebrating The [PERSON_NAME] Wedding! -[PERSON_NAME] …"
click at [97, 110] on textarea "Thanks for joining us in celebrating The [PERSON_NAME] Wedding! -[PERSON_NAME] …" at bounding box center [157, 97] width 166 height 25
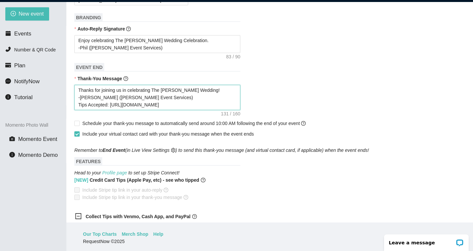
click at [97, 110] on textarea "Thanks for joining us in celebrating The [PERSON_NAME] Wedding! -[PERSON_NAME] …" at bounding box center [157, 97] width 166 height 25
type textarea "Thanks for joining us in celebrating The [PERSON_NAME] Wedding! -Phil ([PERSON_…"
type textarea "Thanks for joining us in celebrating The [PERSON_NAME] Wedding! -[PERSON_NAME] …"
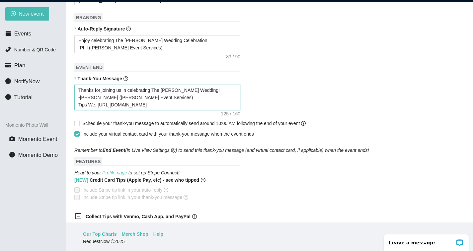
type textarea "Thanks for joining us in celebrating The [PERSON_NAME] Wedding! -[PERSON_NAME] …"
type textarea "Thanks for joining us in celebrating The [PERSON_NAME] Wedding! -Phil ([PERSON_…"
type textarea "Thanks for joining us in celebrating The [PERSON_NAME] Wedding! -[PERSON_NAME] …"
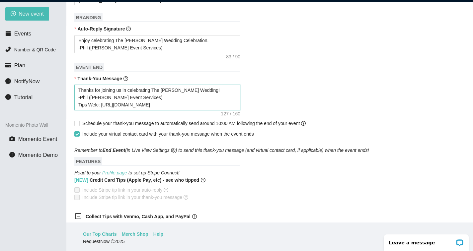
type textarea "Thanks for joining us in celebrating The [PERSON_NAME] Wedding! -[PERSON_NAME] …"
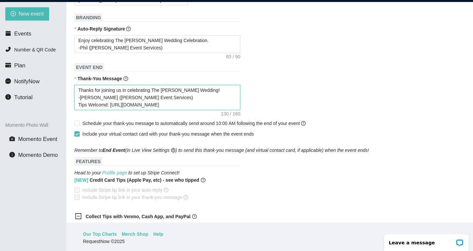
type textarea "Thanks for joining us in celebrating The [PERSON_NAME] Wedding! -[PERSON_NAME] …"
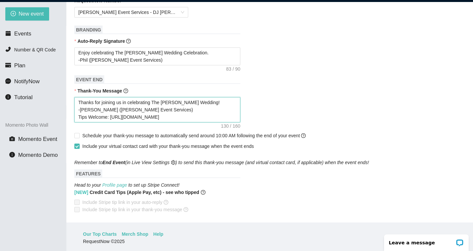
scroll to position [222, 0]
type textarea "Thanks for joining us in celebrating The [PERSON_NAME] Wedding! -[PERSON_NAME] …"
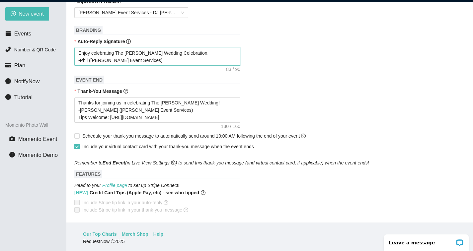
click at [146, 60] on textarea "Enjoy celebrating The [PERSON_NAME] Wedding Celebration. -Phil ([PERSON_NAME] E…" at bounding box center [157, 57] width 166 height 18
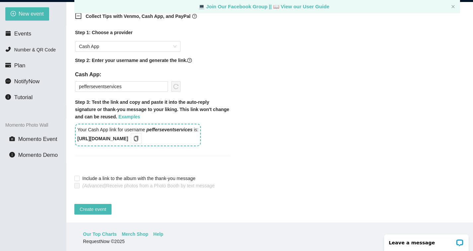
scroll to position [21, 0]
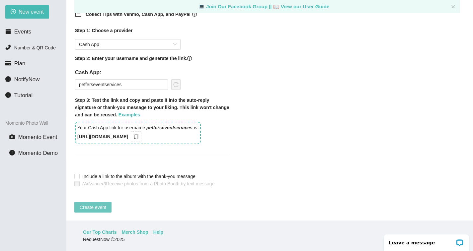
click at [92, 204] on span "Create event" at bounding box center [93, 207] width 27 height 7
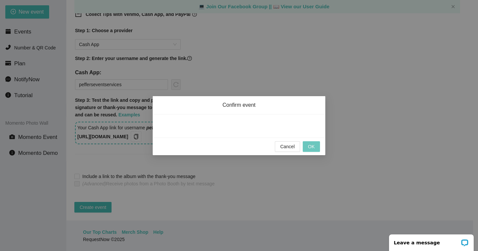
click at [310, 146] on span "OK" at bounding box center [311, 146] width 7 height 7
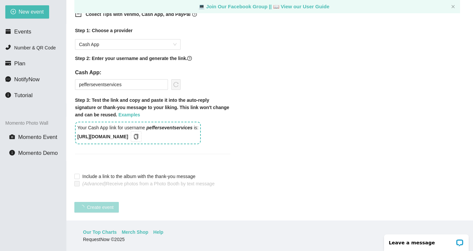
scroll to position [86, 0]
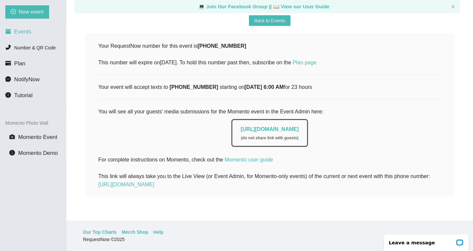
click at [23, 29] on span "Events" at bounding box center [22, 32] width 17 height 6
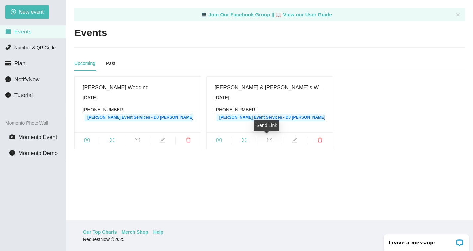
click at [269, 141] on icon "mail" at bounding box center [269, 139] width 5 height 5
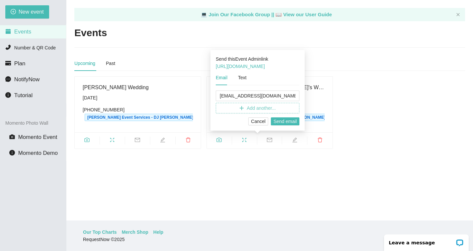
click at [241, 107] on icon "plus" at bounding box center [241, 108] width 5 height 5
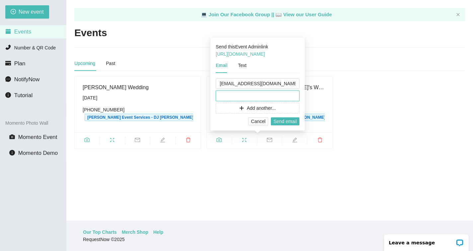
click at [242, 98] on input "text" at bounding box center [258, 96] width 84 height 11
paste input "[EMAIL_ADDRESS][DOMAIN_NAME]"
type input "[EMAIL_ADDRESS][DOMAIN_NAME]"
click at [297, 123] on span "Send email" at bounding box center [285, 121] width 23 height 7
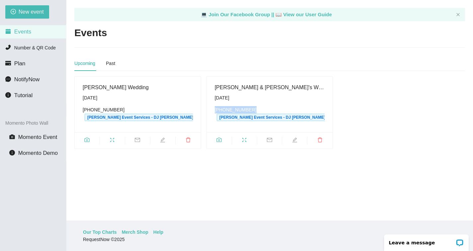
drag, startPoint x: 254, startPoint y: 109, endPoint x: 212, endPoint y: 107, distance: 41.6
click at [215, 107] on div "[PERSON_NAME] & [PERSON_NAME]'s Wedding [DATE] [PHONE_NUMBER] [PERSON_NAME] Eve…" at bounding box center [270, 104] width 110 height 43
copy div "[PHONE_NUMBER]"
click at [244, 141] on icon "fullscreen" at bounding box center [244, 140] width 4 height 4
click at [39, 48] on span "Number & QR Code" at bounding box center [35, 47] width 42 height 5
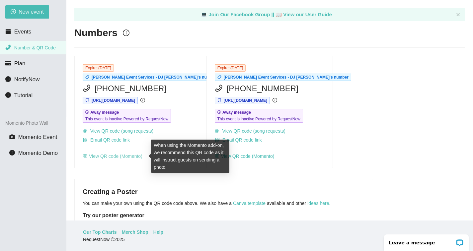
click at [122, 156] on link "View QR code (Momento)" at bounding box center [113, 156] width 60 height 5
